Goal: Task Accomplishment & Management: Manage account settings

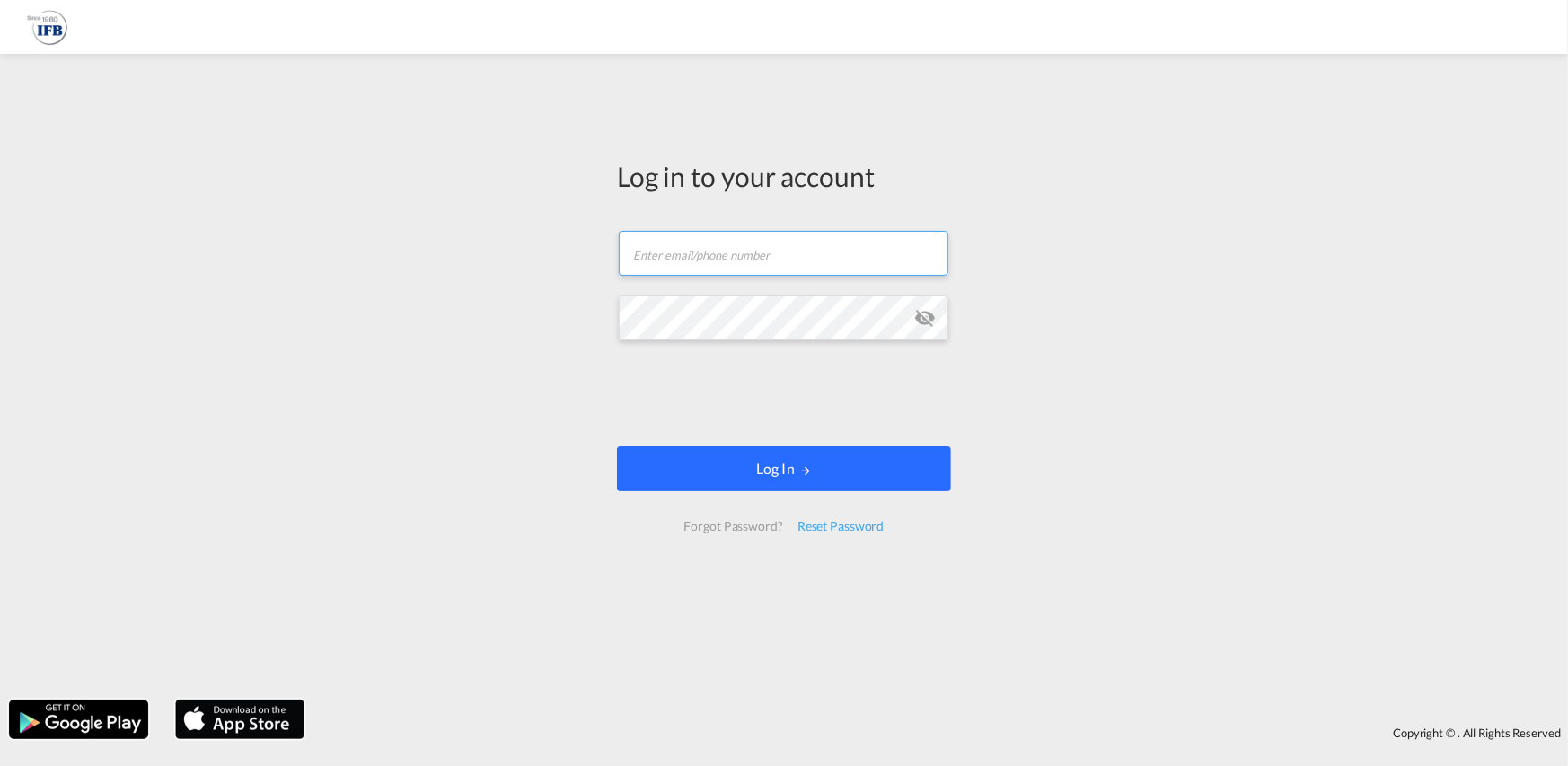
type input "[PERSON_NAME][EMAIL_ADDRESS][PERSON_NAME][DOMAIN_NAME]"
click at [849, 479] on button "Log In" at bounding box center [784, 469] width 334 height 45
